Goal: Task Accomplishment & Management: Manage account settings

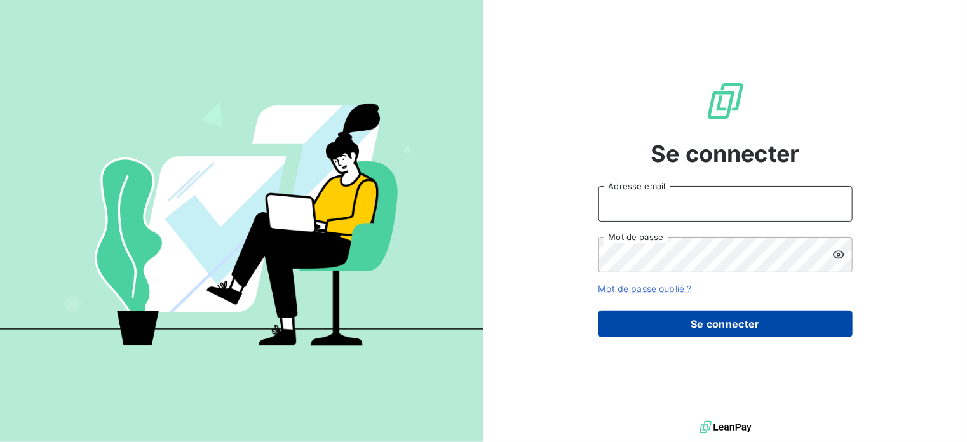
type input "[EMAIL_ADDRESS][DOMAIN_NAME]"
click at [707, 323] on button "Se connecter" at bounding box center [726, 324] width 254 height 27
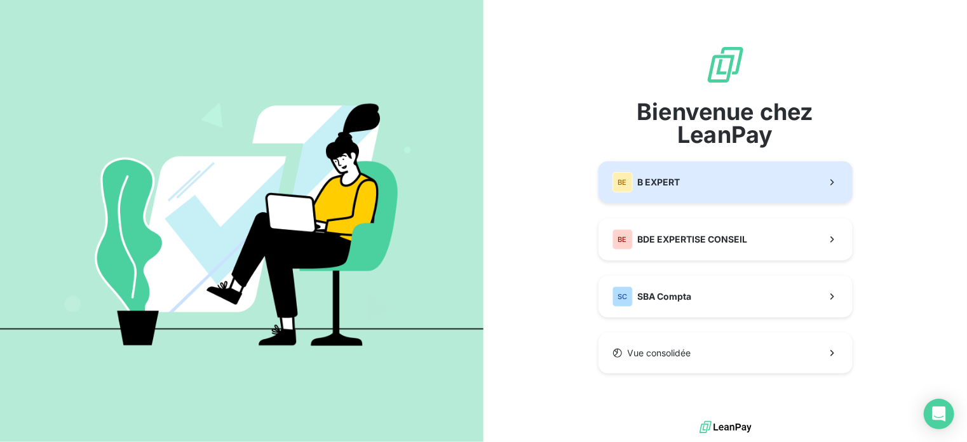
click at [660, 184] on span "B EXPERT" at bounding box center [659, 182] width 43 height 13
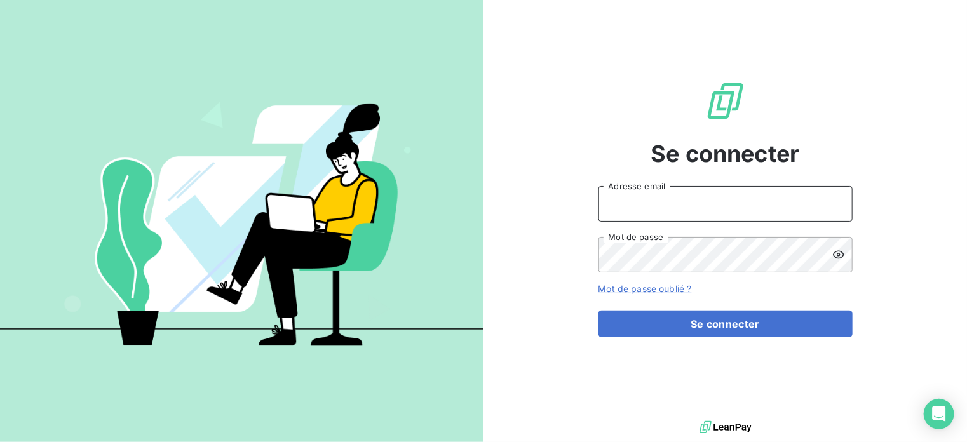
type input "[EMAIL_ADDRESS][DOMAIN_NAME]"
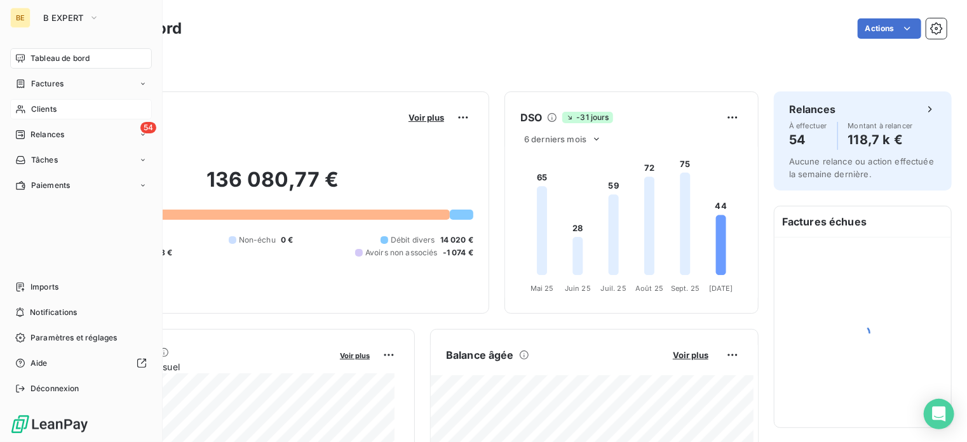
click at [21, 106] on icon at bounding box center [20, 109] width 11 height 10
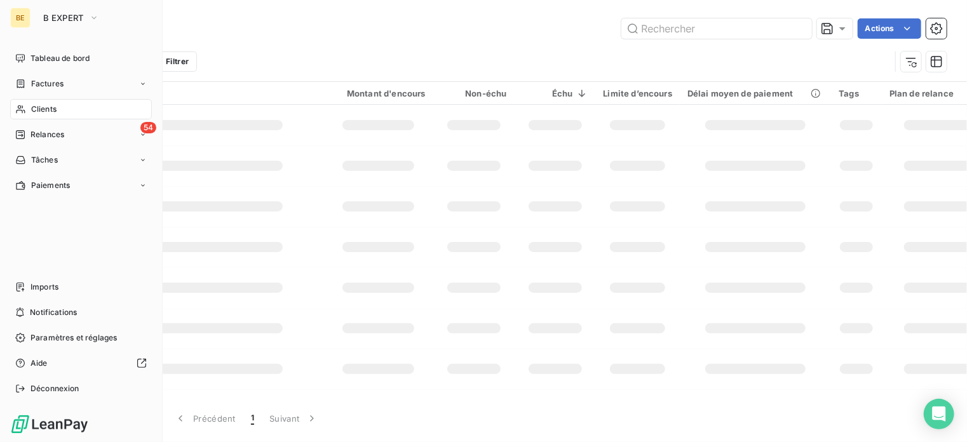
click at [44, 106] on span "Clients" at bounding box center [43, 109] width 25 height 11
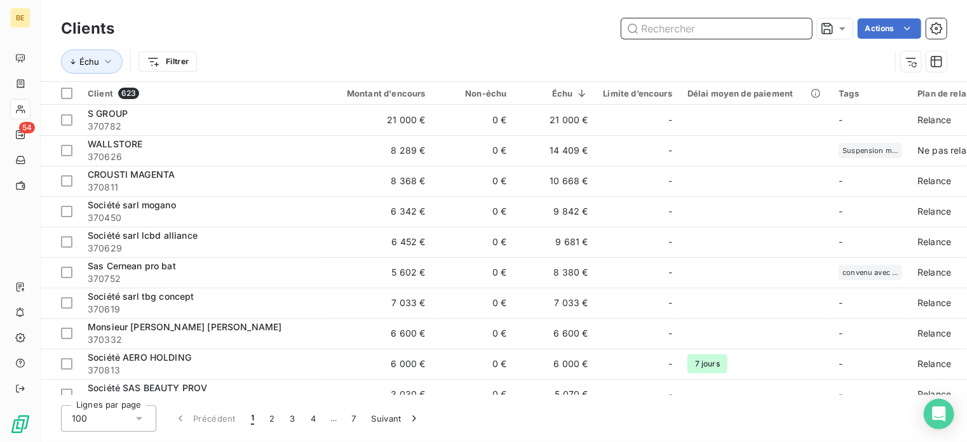
click at [684, 33] on input "text" at bounding box center [717, 28] width 191 height 20
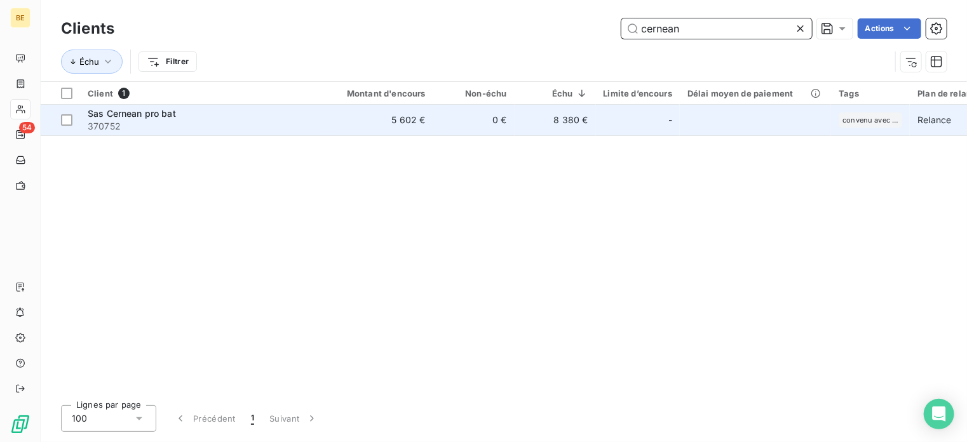
type input "cernean"
click at [170, 111] on span "Sas Cernean pro bat" at bounding box center [132, 113] width 88 height 11
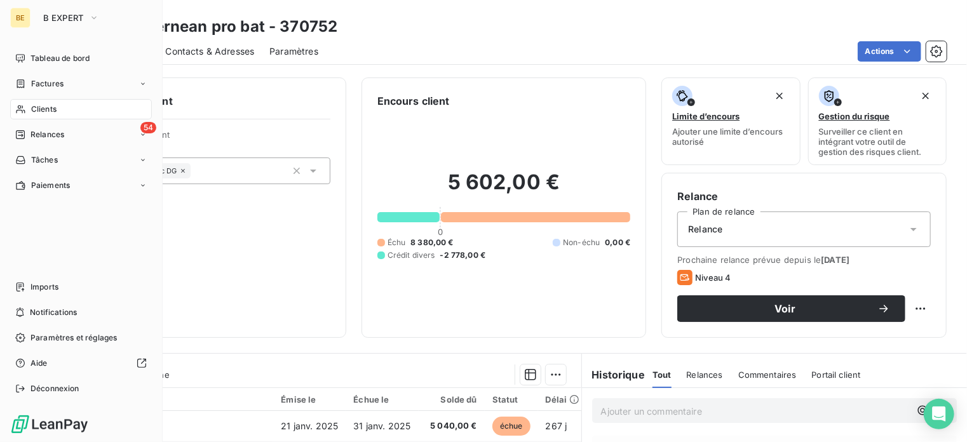
click at [43, 111] on span "Clients" at bounding box center [43, 109] width 25 height 11
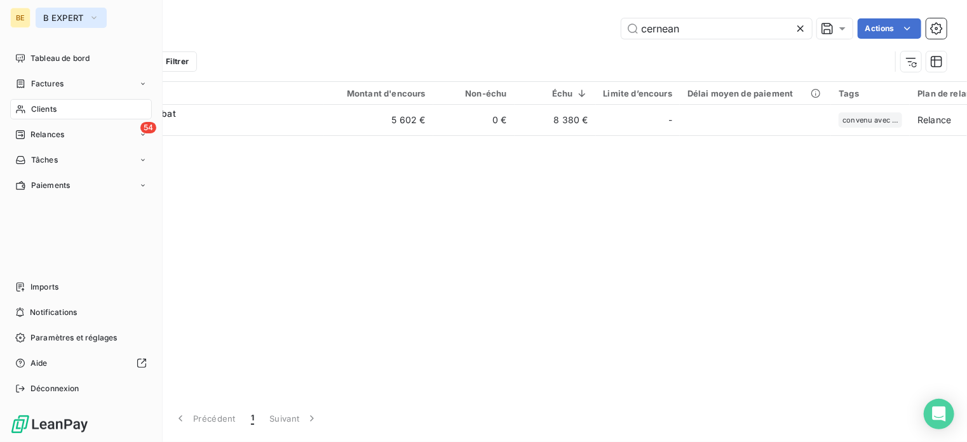
click at [86, 10] on button "B EXPERT" at bounding box center [71, 18] width 71 height 20
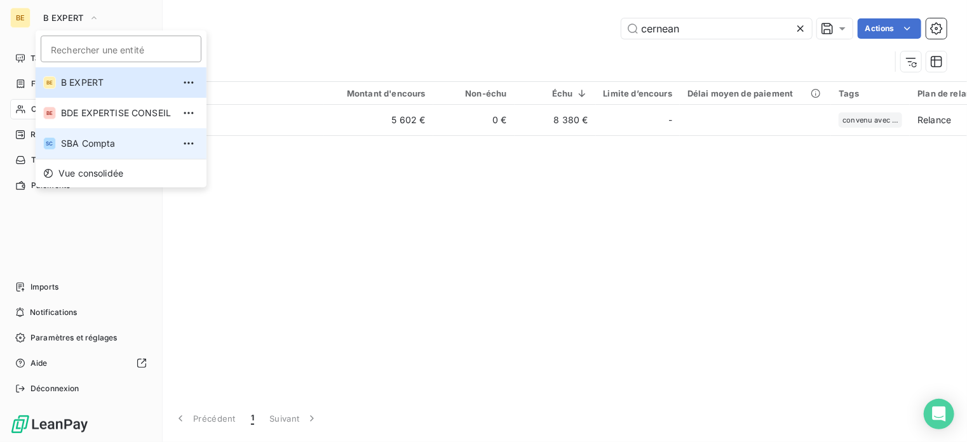
click at [102, 142] on span "SBA Compta" at bounding box center [117, 143] width 113 height 13
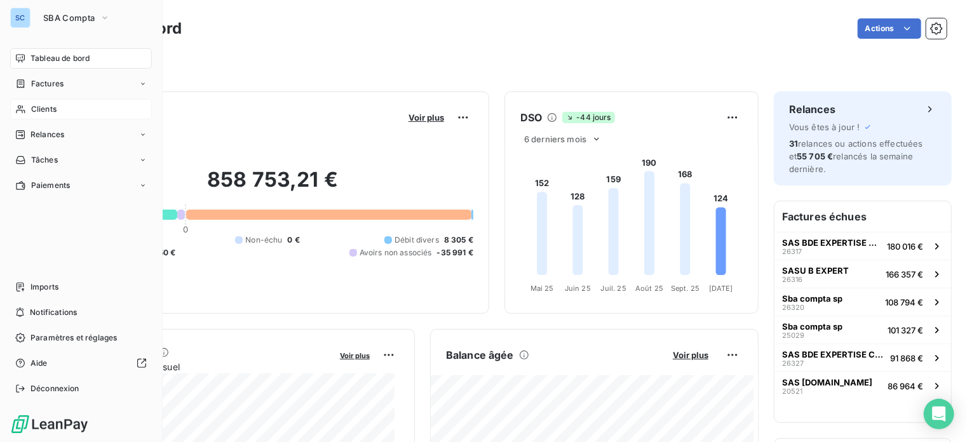
click at [57, 106] on div "Clients" at bounding box center [81, 109] width 142 height 20
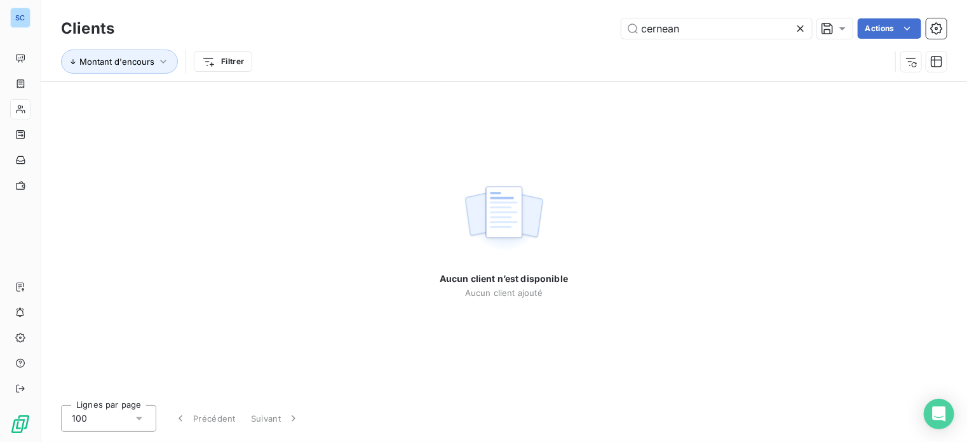
drag, startPoint x: 670, startPoint y: 34, endPoint x: 566, endPoint y: 27, distance: 104.5
click at [566, 27] on div "cernean Actions" at bounding box center [538, 28] width 817 height 20
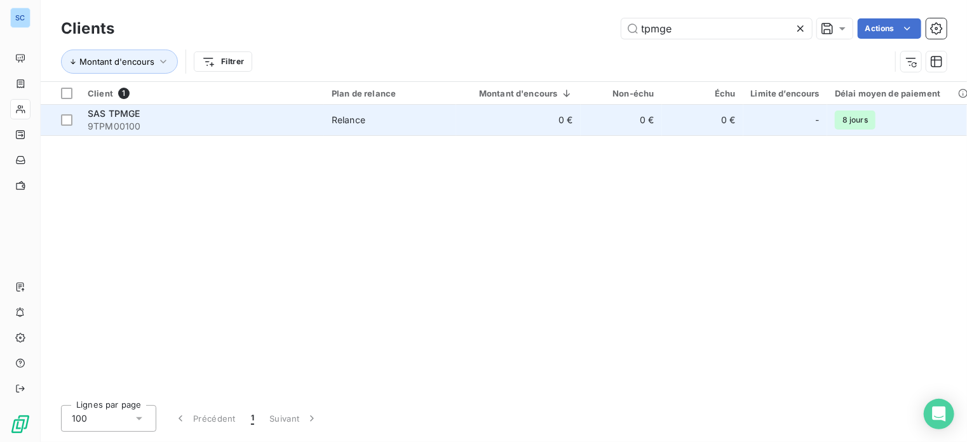
type input "tpmge"
click at [104, 114] on span "SAS TPMGE" at bounding box center [114, 113] width 52 height 11
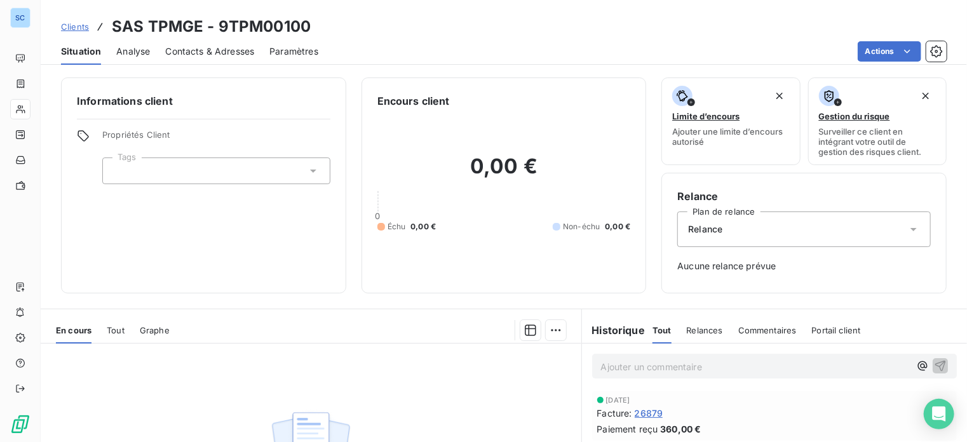
click at [119, 325] on span "Tout" at bounding box center [116, 330] width 18 height 10
